Goal: Obtain resource: Obtain resource

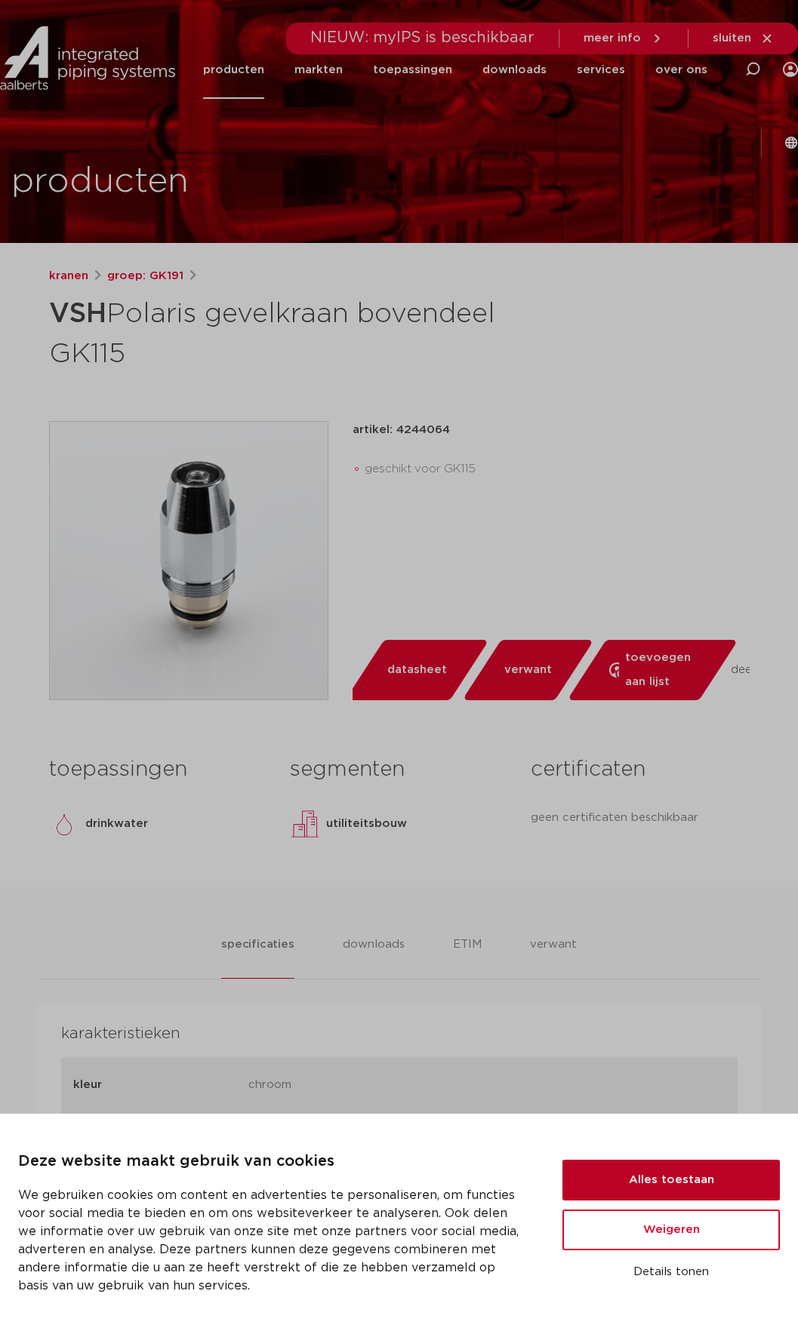
click at [658, 1180] on button "Alles toestaan" at bounding box center [670, 1180] width 217 height 41
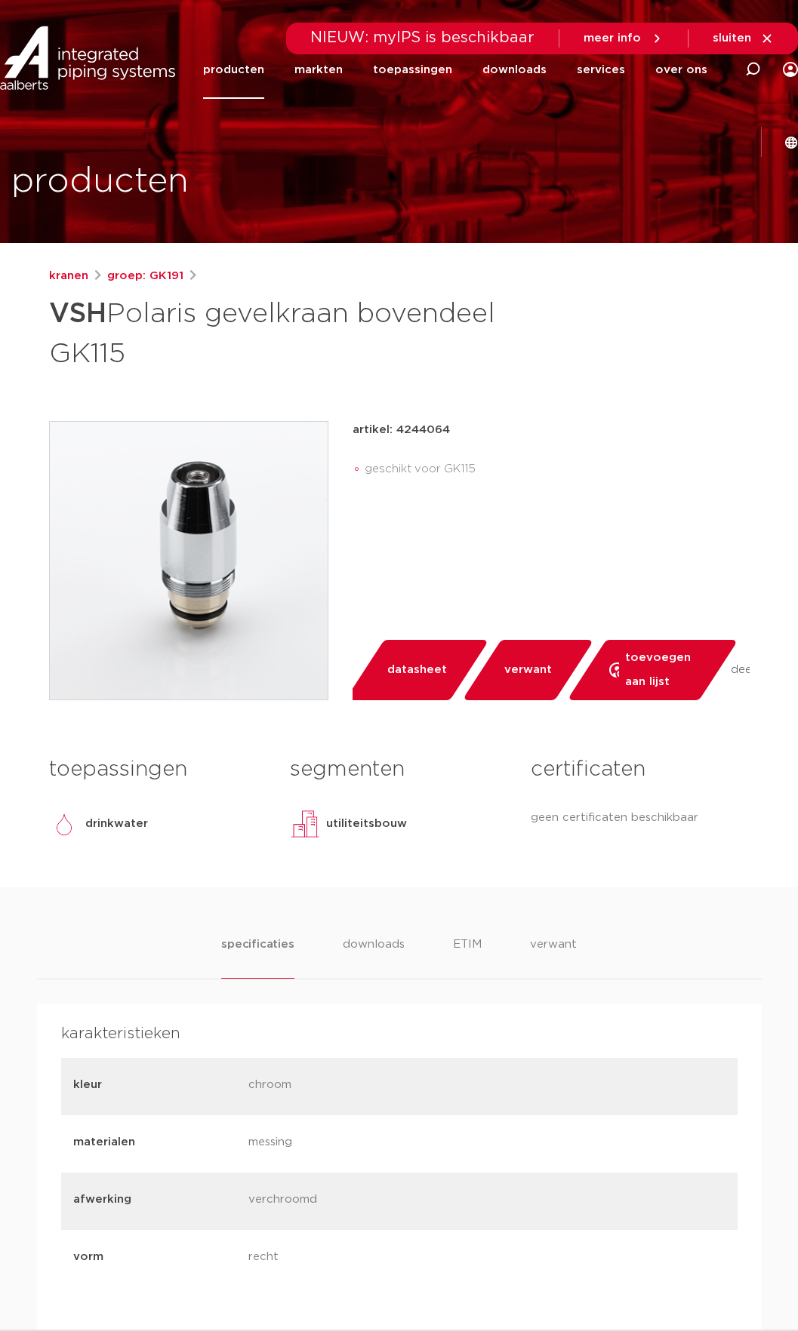
click at [399, 688] on link "datasheet" at bounding box center [417, 670] width 144 height 60
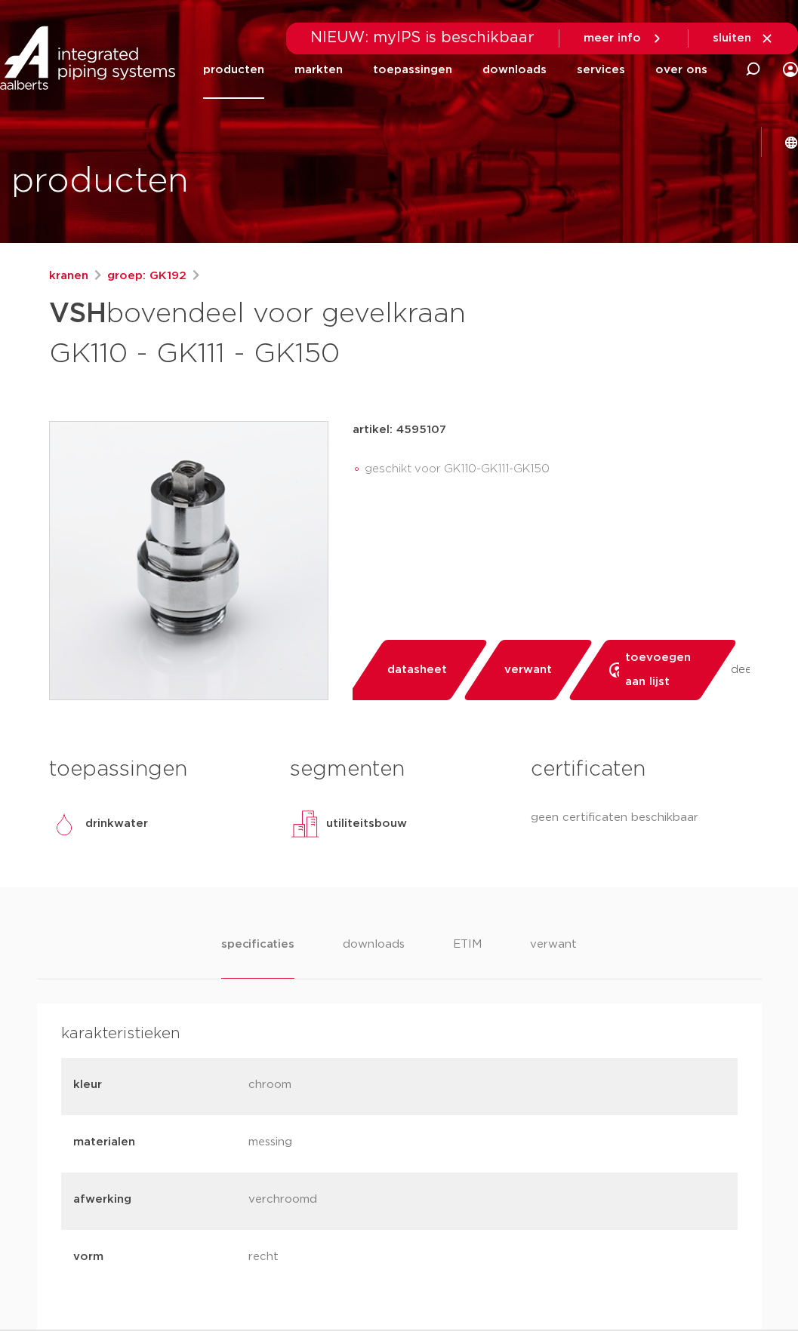
click at [529, 656] on link "verwant" at bounding box center [528, 670] width 132 height 60
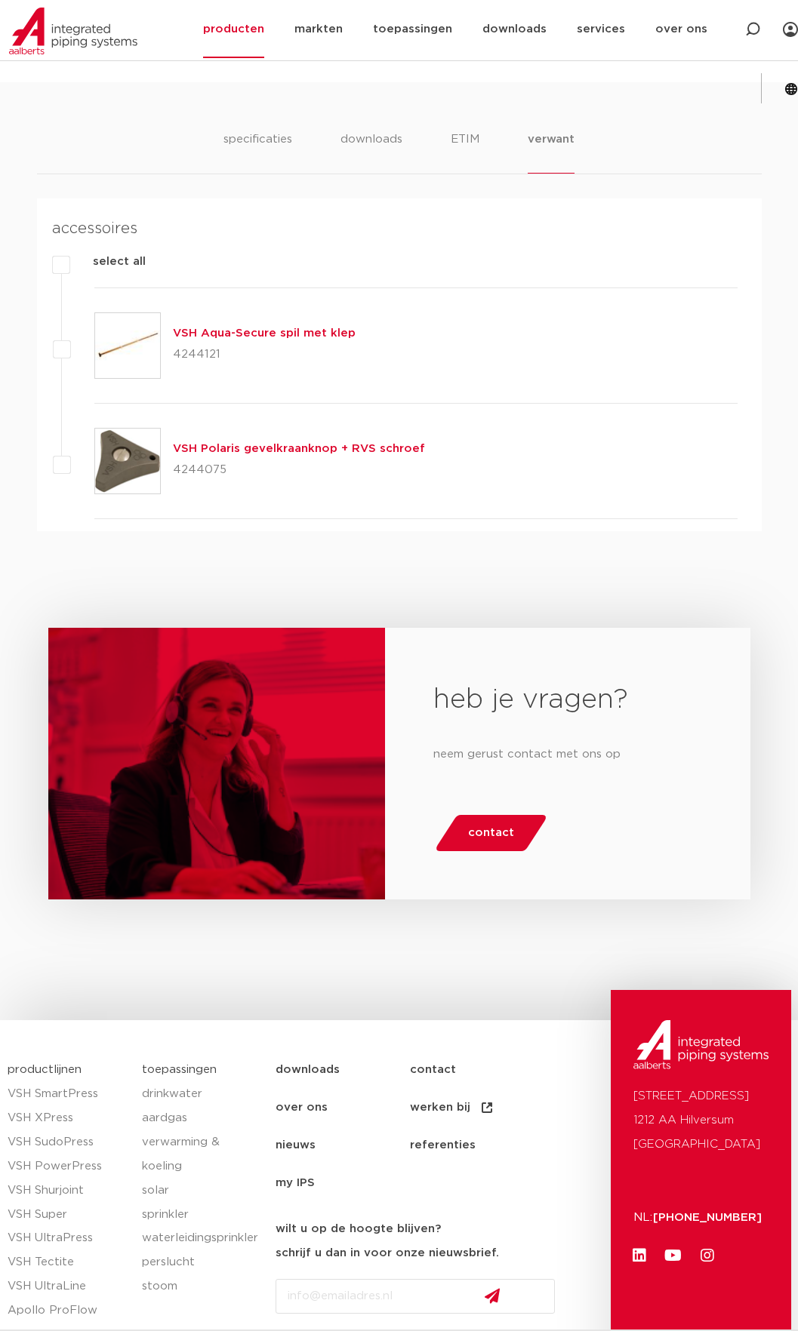
scroll to position [888, 0]
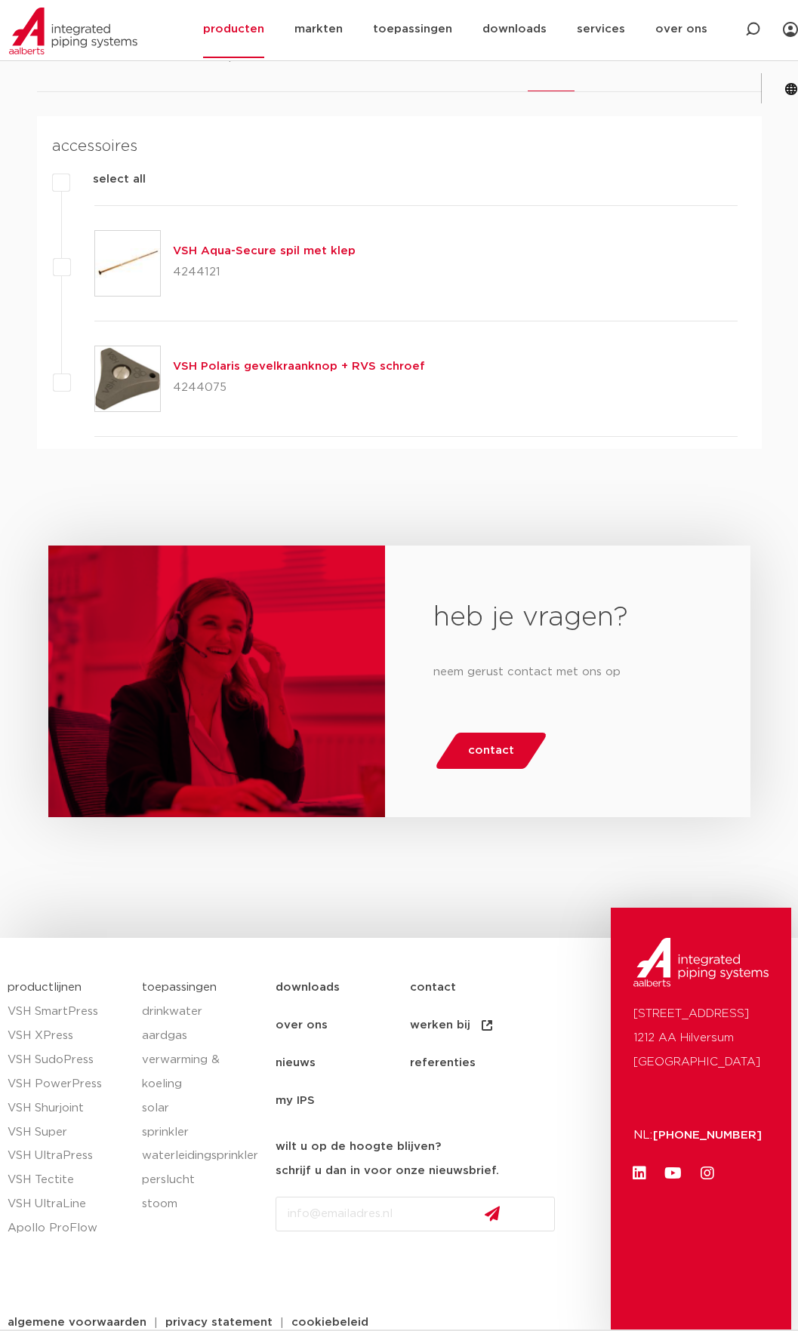
click at [102, 384] on img at bounding box center [127, 378] width 65 height 65
